Goal: Information Seeking & Learning: Learn about a topic

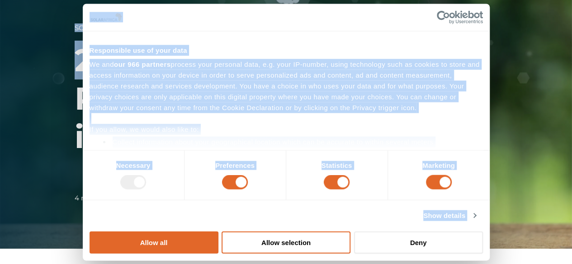
drag, startPoint x: 104, startPoint y: 149, endPoint x: 175, endPoint y: 33, distance: 135.5
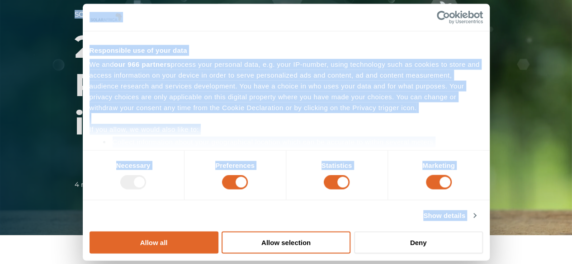
click at [32, 65] on div "Solar __ Wheeling Blog 2025 Energy Trends Key Renewable Innovations in [GEOGRAP…" at bounding box center [286, 103] width 572 height 264
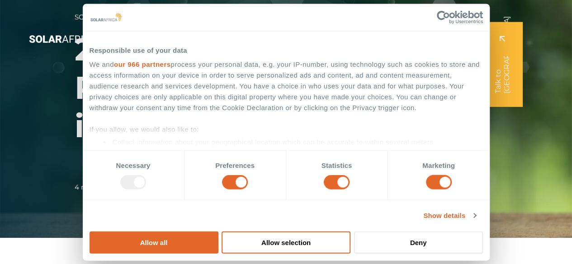
scroll to position [0, 0]
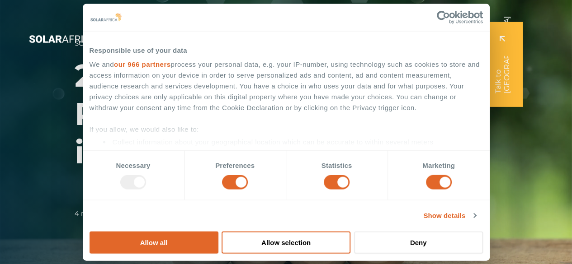
click at [160, 46] on ul "Solutions Close Solutions Open Solutions Pick your solution Solar Energy Wheeli…" at bounding box center [285, 32] width 349 height 47
click at [160, 44] on ul "Solutions Close Solutions Open Solutions Pick your solution Solar Energy Wheeli…" at bounding box center [285, 32] width 349 height 47
click at [168, 44] on ul "Solutions Close Solutions Open Solutions Pick your solution Solar Energy Wheeli…" at bounding box center [285, 32] width 349 height 47
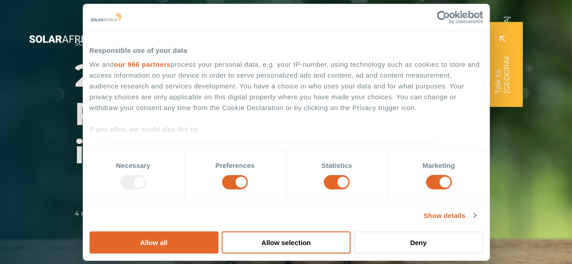
click at [263, 68] on h1 "2025 Energy Trends Key Renewable Innovations in [GEOGRAPHIC_DATA]" at bounding box center [286, 114] width 423 height 115
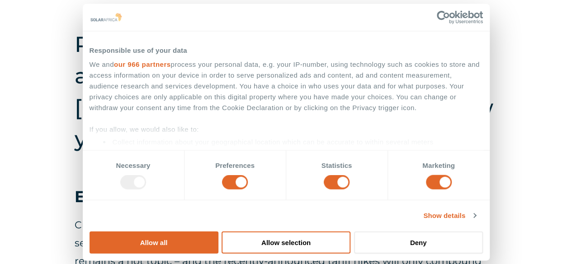
scroll to position [271, 0]
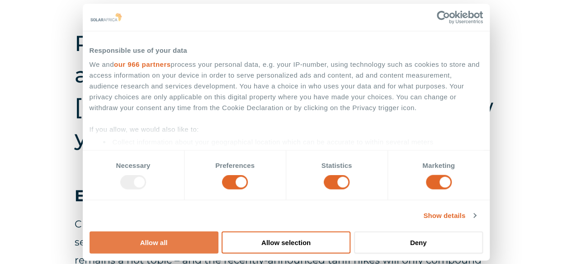
click at [218, 231] on button "Allow all" at bounding box center [154, 242] width 129 height 22
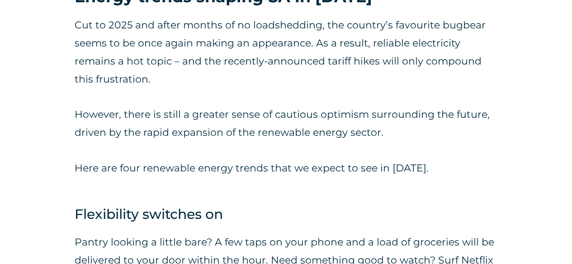
scroll to position [544, 0]
